Goal: Information Seeking & Learning: Learn about a topic

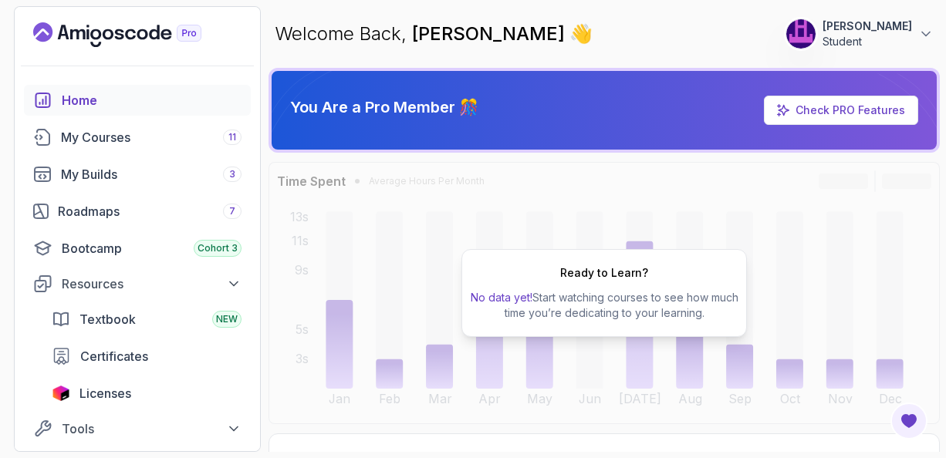
click at [79, 98] on div "Home" at bounding box center [152, 100] width 180 height 19
click at [108, 140] on div "My Courses 11" at bounding box center [151, 137] width 181 height 19
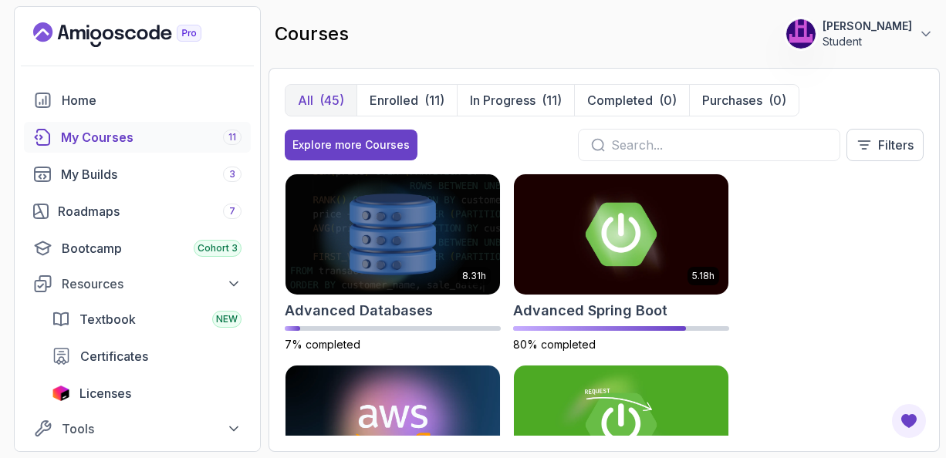
click at [872, 252] on div "8.31h Advanced Databases 7% completed 5.18h Advanced Spring Boot 80% completed …" at bounding box center [604, 305] width 639 height 262
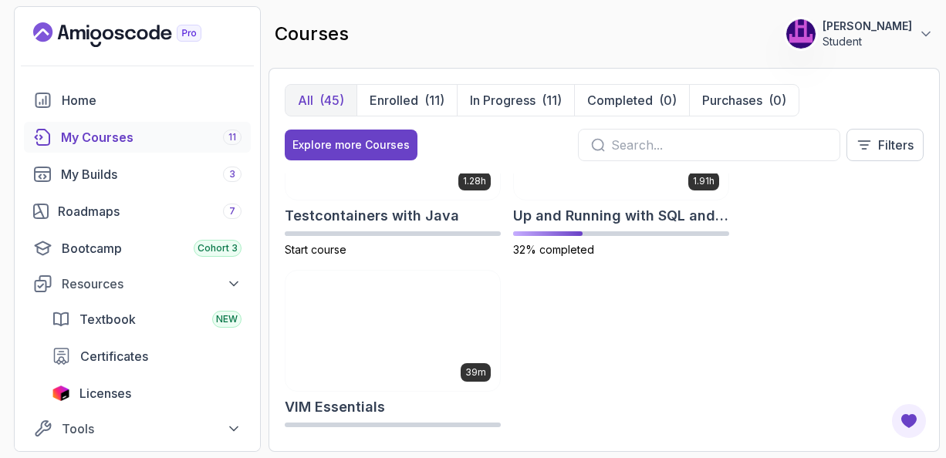
scroll to position [4104, 0]
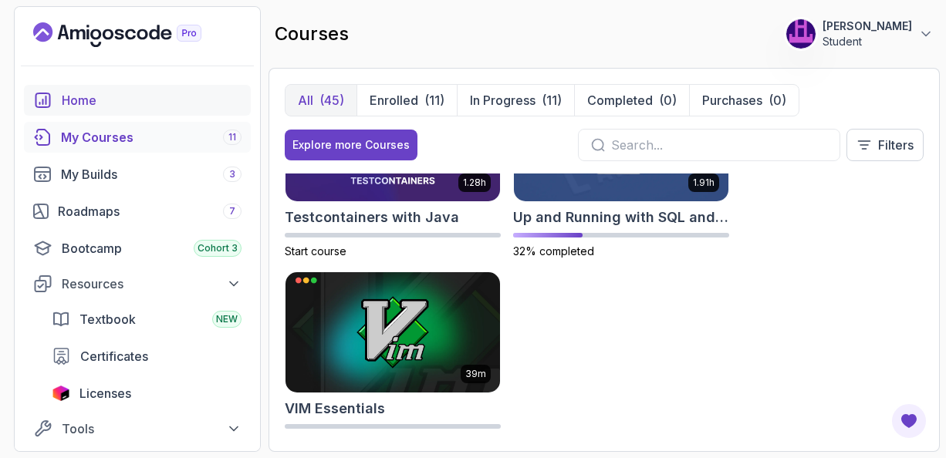
click at [83, 98] on div "Home" at bounding box center [152, 100] width 180 height 19
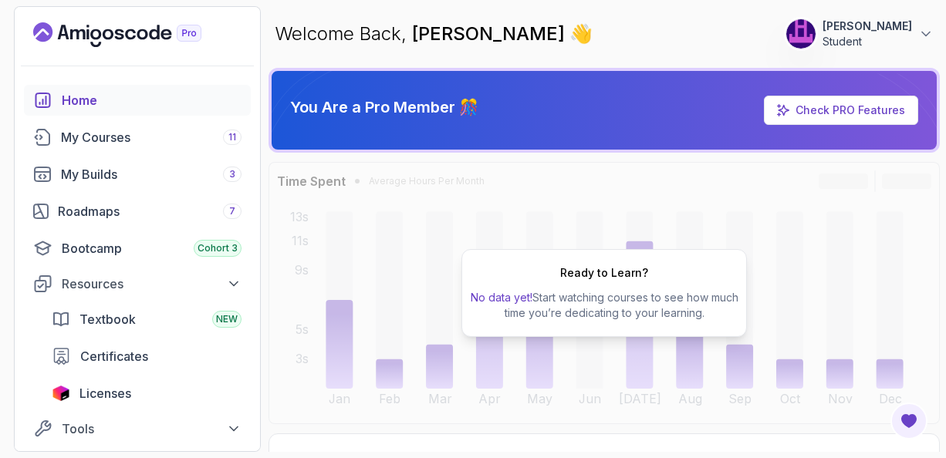
click at [893, 177] on div "Ready to Learn? No data yet! Start watching courses to see how much time you’re…" at bounding box center [604, 293] width 671 height 262
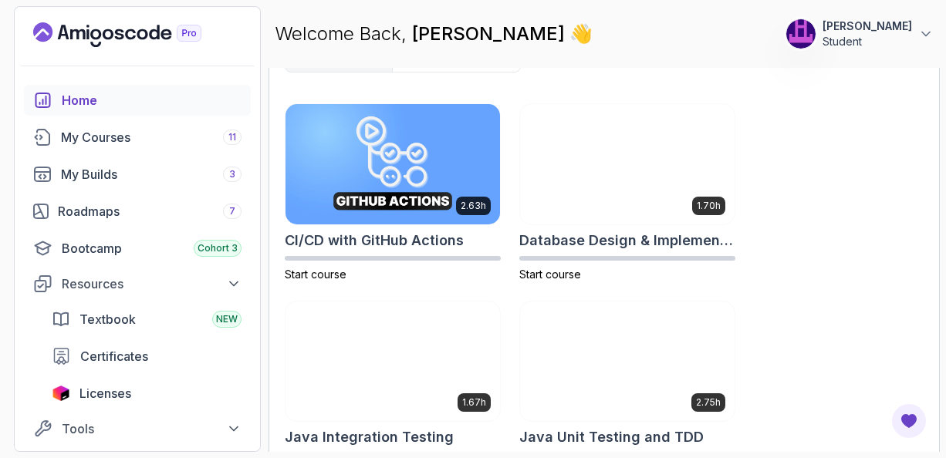
scroll to position [804, 0]
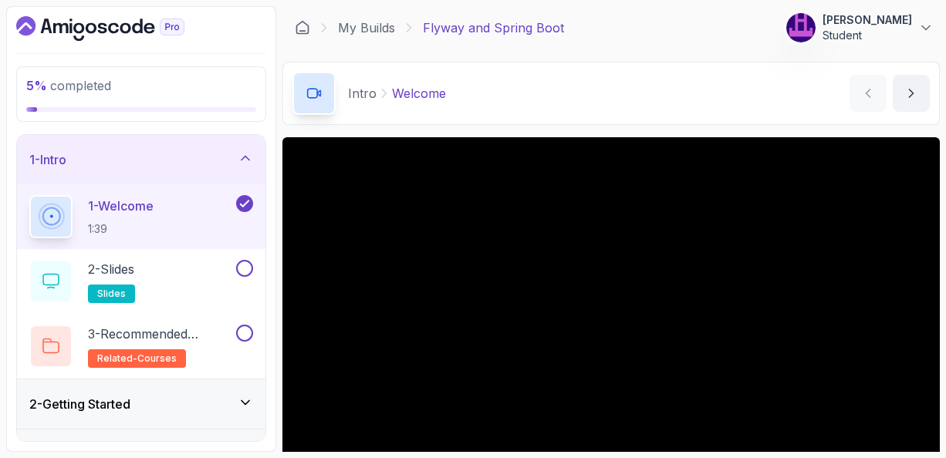
click at [642, 109] on div "Intro Welcome Welcome by nelson" at bounding box center [610, 93] width 657 height 63
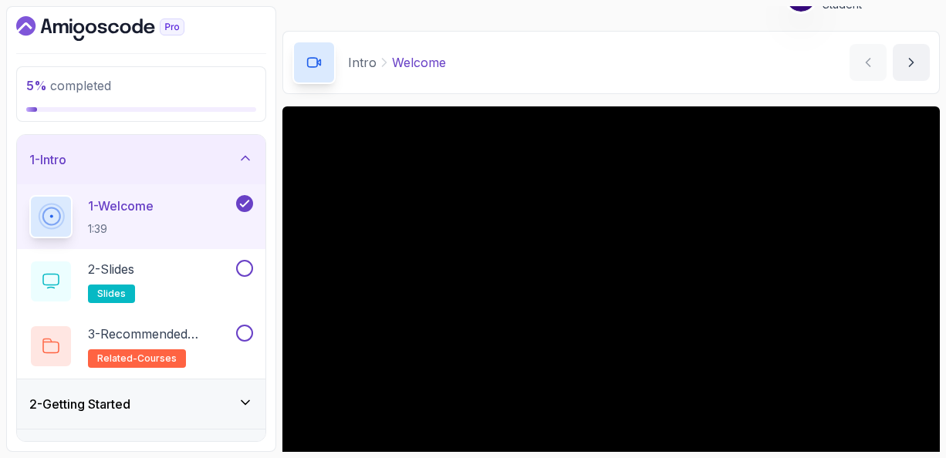
click at [624, 86] on div "Intro Welcome Welcome by nelson" at bounding box center [610, 62] width 657 height 63
click at [279, 348] on div "5 % completed 1 - Intro 1 - Welcome 1:39 2 - Slides slides 3 - Recommended Cour…" at bounding box center [473, 229] width 934 height 446
click at [630, 92] on div "Intro Welcome Welcome by nelson" at bounding box center [610, 62] width 657 height 63
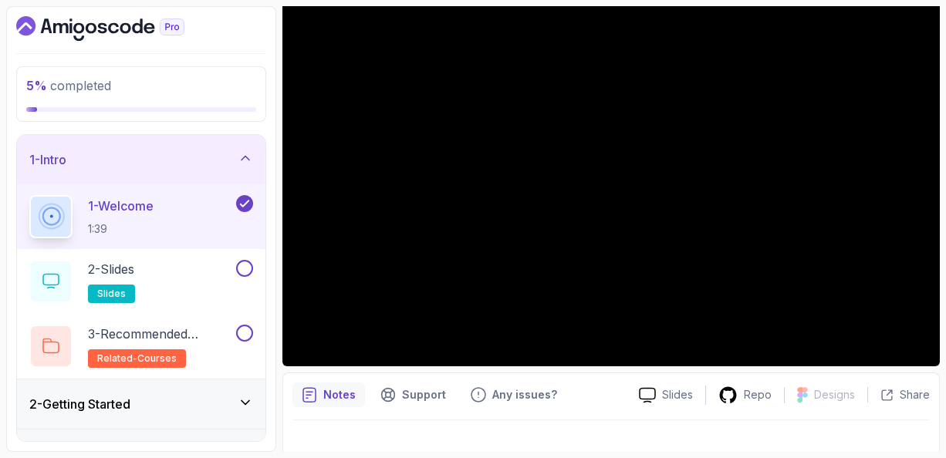
scroll to position [161, 0]
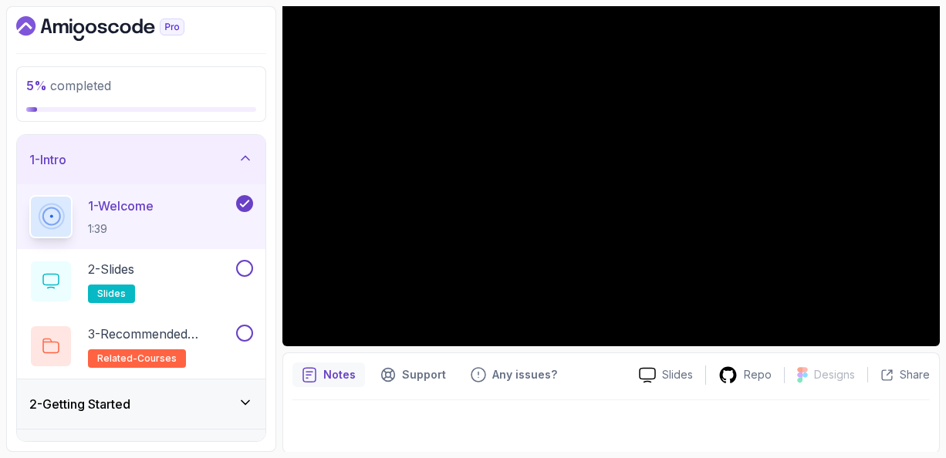
click at [243, 157] on icon at bounding box center [246, 158] width 8 height 4
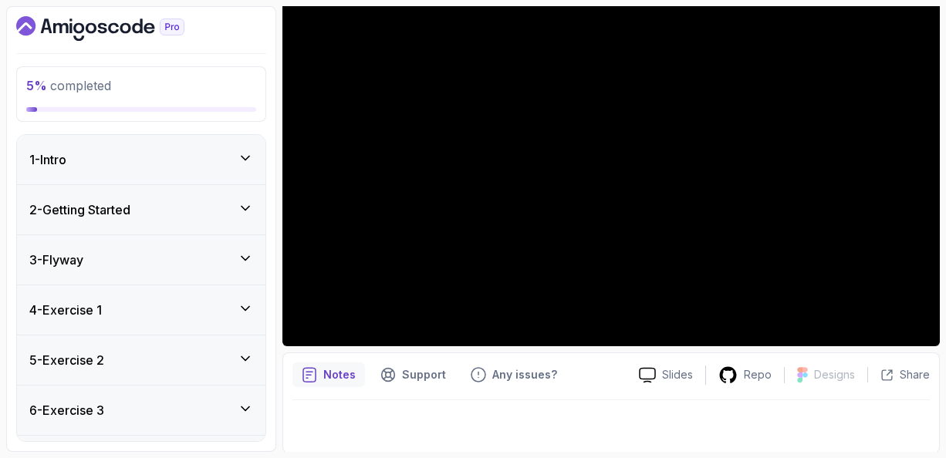
click at [246, 252] on icon at bounding box center [245, 258] width 15 height 15
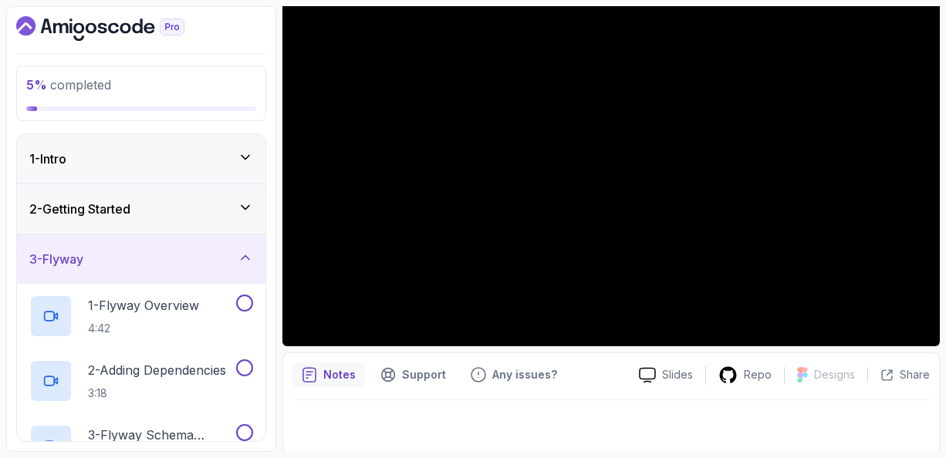
click at [272, 252] on div "5 % completed 1 - Intro 2 - Getting Started 3 - Flyway 1 - Flyway Overview 4:42…" at bounding box center [141, 229] width 270 height 446
click at [180, 255] on div "3 - Flyway" at bounding box center [141, 259] width 224 height 19
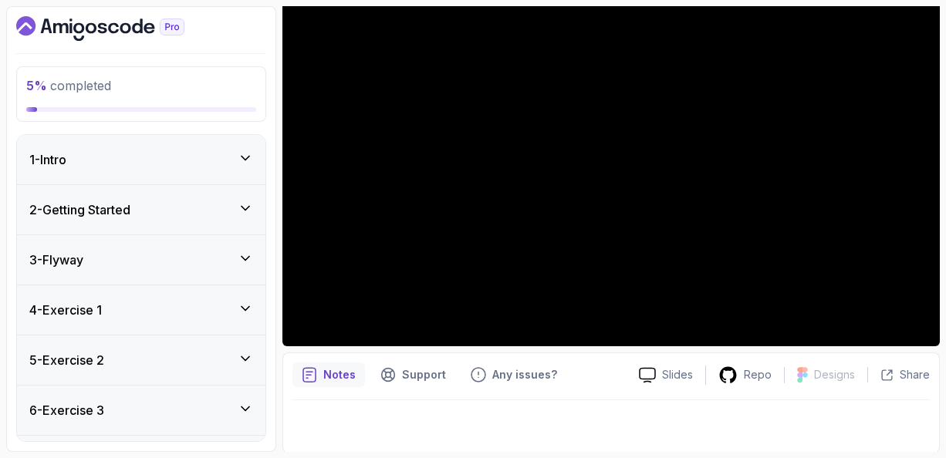
click at [180, 255] on div "3 - Flyway" at bounding box center [141, 260] width 224 height 19
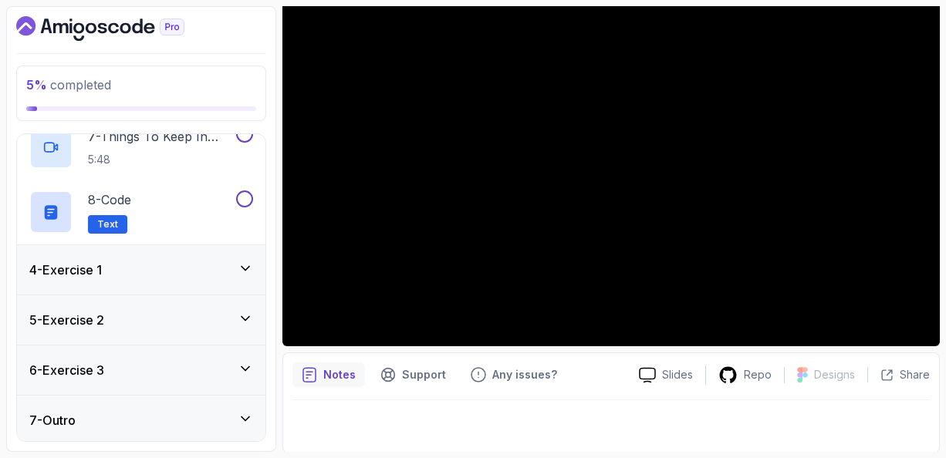
scroll to position [559, 0]
click at [247, 265] on icon at bounding box center [245, 267] width 15 height 15
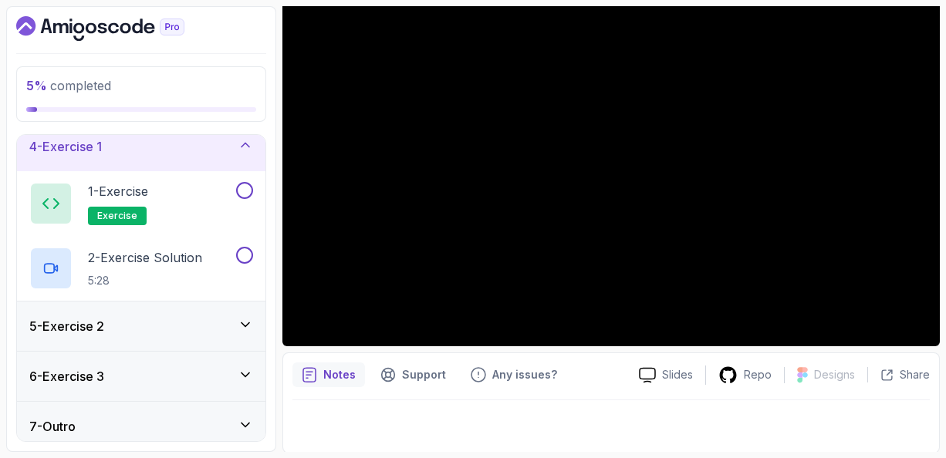
scroll to position [170, 0]
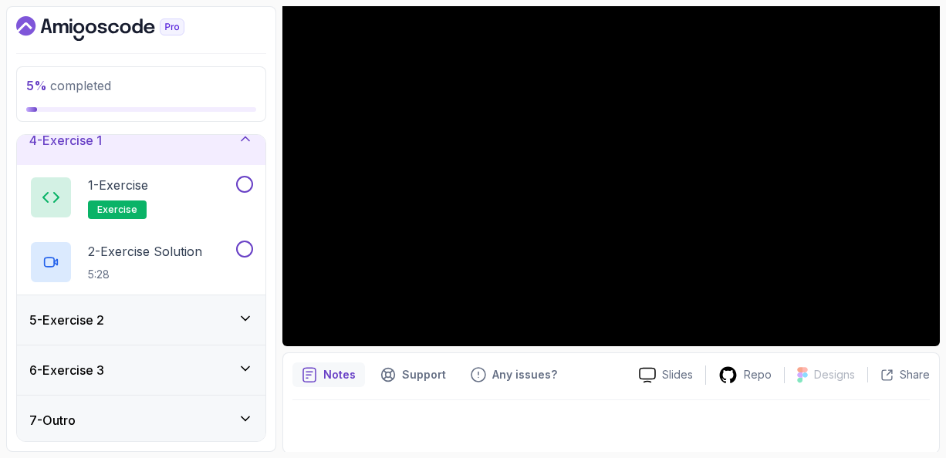
click at [242, 319] on icon at bounding box center [245, 318] width 15 height 15
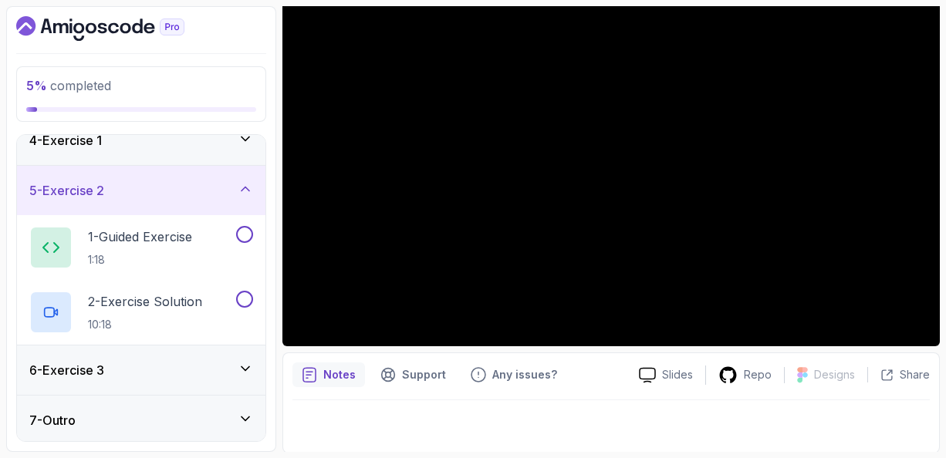
click at [245, 189] on icon at bounding box center [245, 188] width 15 height 15
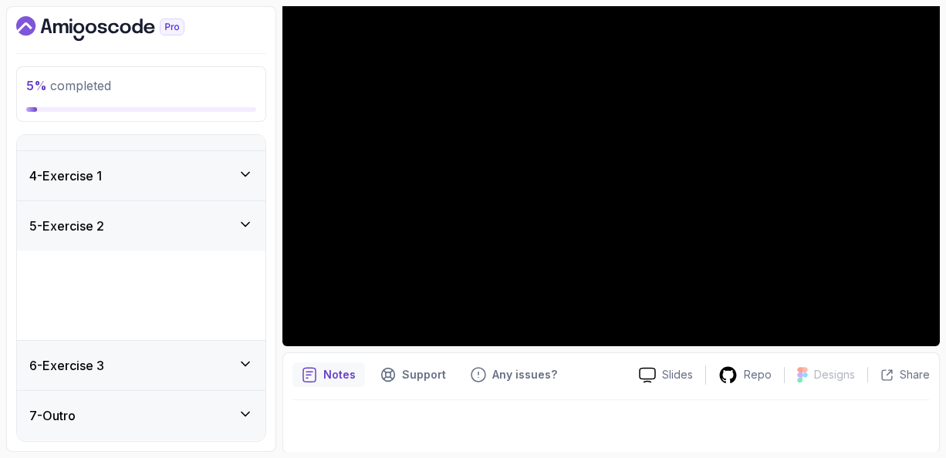
scroll to position [40, 0]
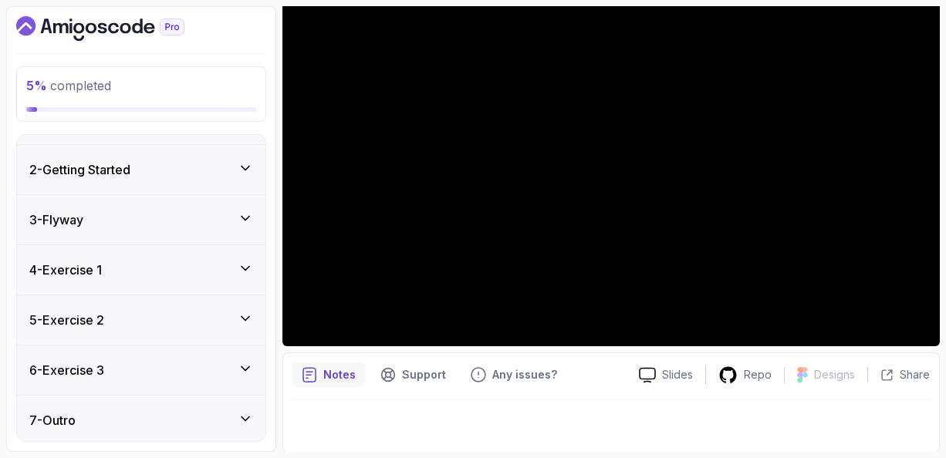
click at [245, 363] on icon at bounding box center [245, 368] width 15 height 15
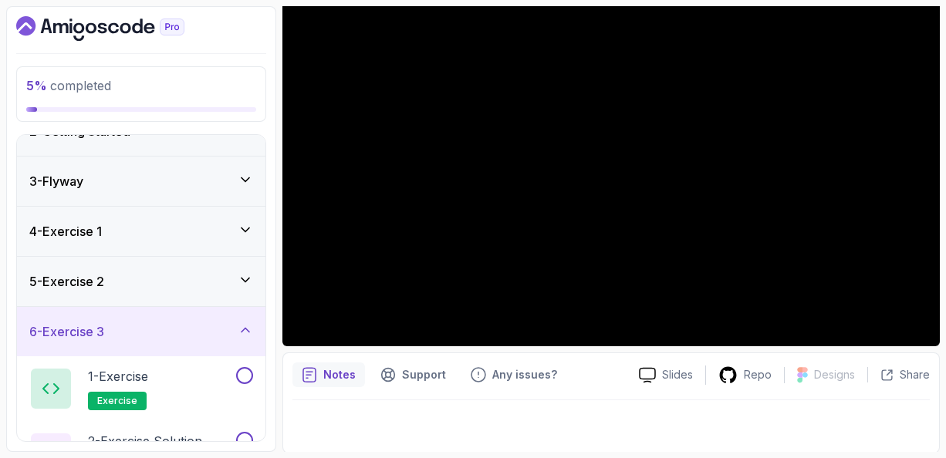
scroll to position [77, 0]
click at [246, 334] on icon at bounding box center [245, 331] width 15 height 15
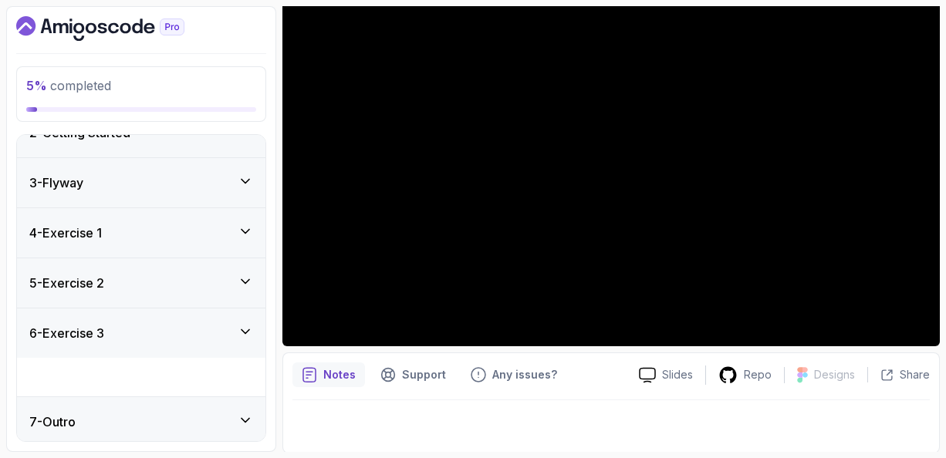
scroll to position [40, 0]
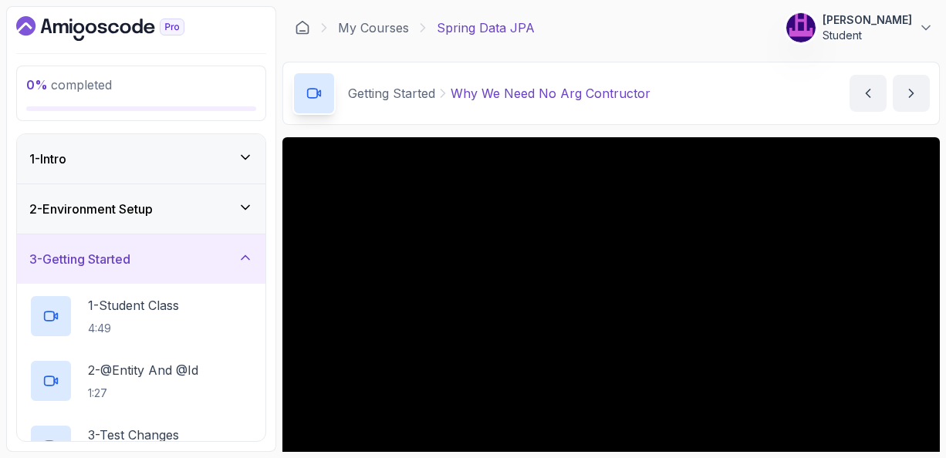
click at [145, 265] on div "3 - Getting Started" at bounding box center [141, 259] width 224 height 19
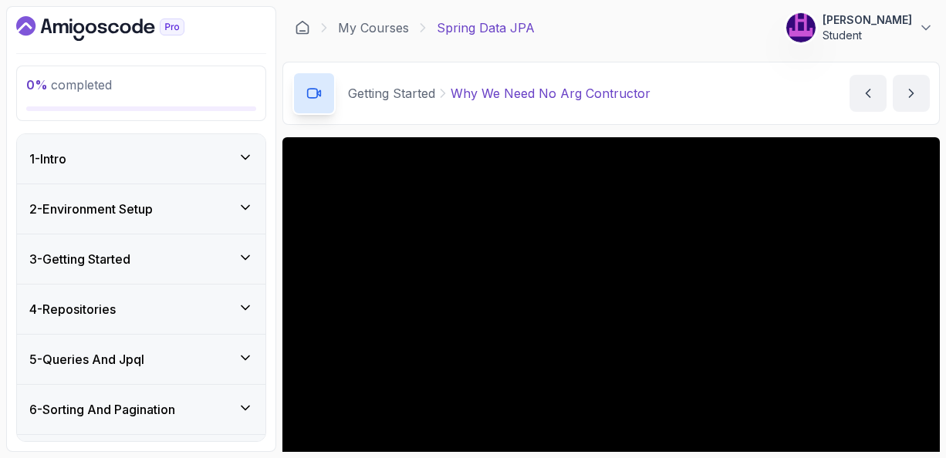
click at [145, 265] on div "3 - Getting Started" at bounding box center [141, 259] width 224 height 19
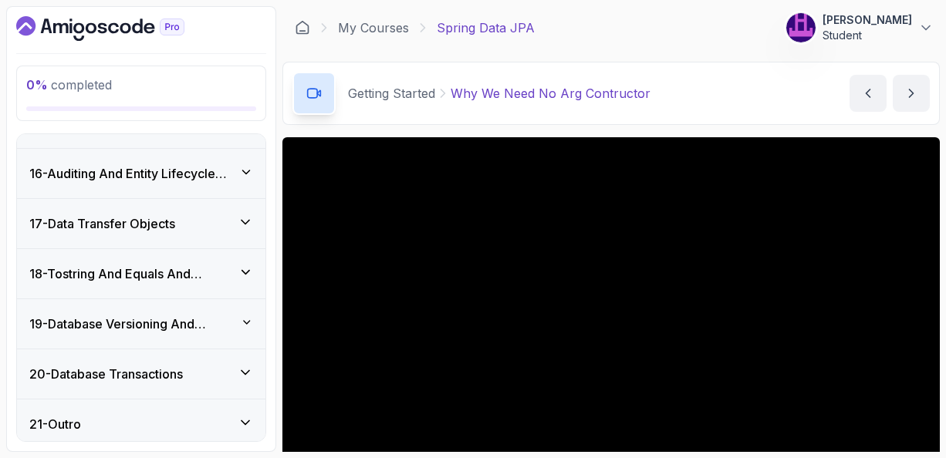
scroll to position [1322, 0]
click at [248, 367] on icon at bounding box center [245, 371] width 15 height 15
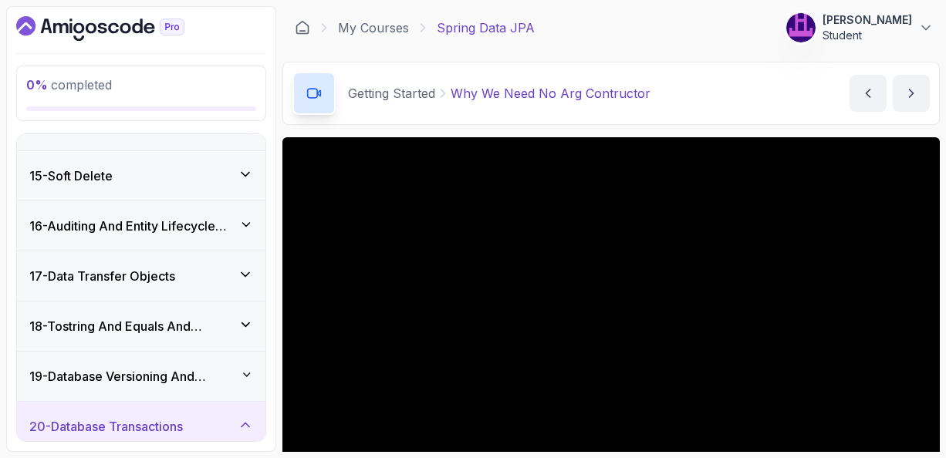
scroll to position [738, 0]
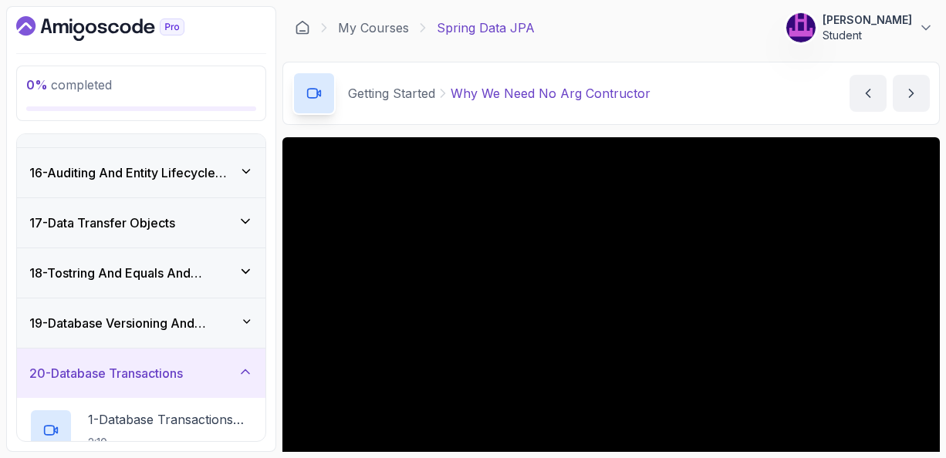
click at [248, 367] on icon at bounding box center [245, 371] width 15 height 15
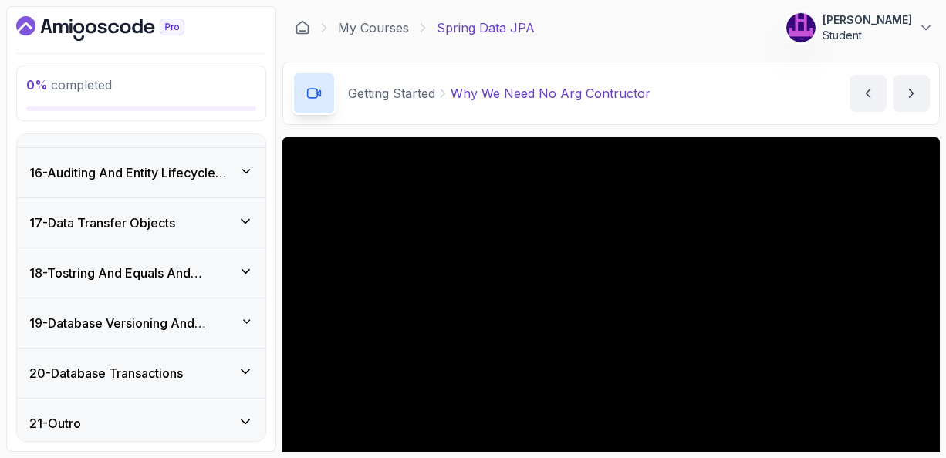
click at [248, 367] on icon at bounding box center [245, 371] width 15 height 15
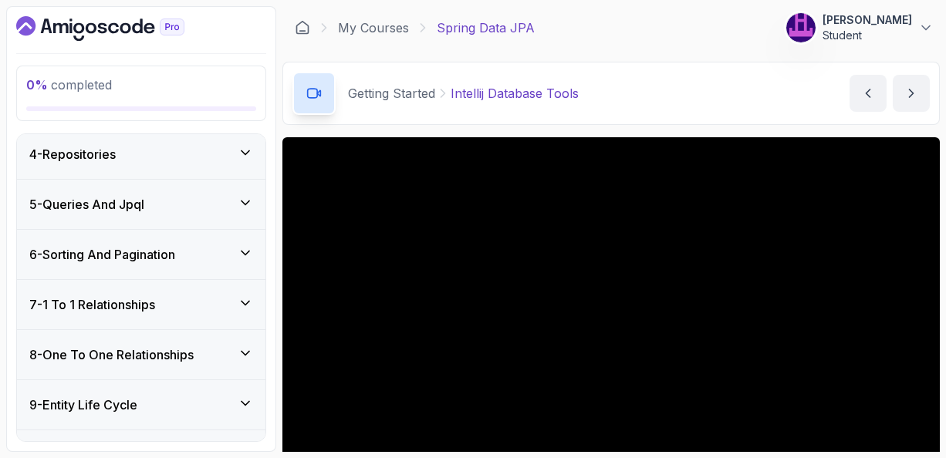
scroll to position [1322, 0]
